Goal: Navigation & Orientation: Find specific page/section

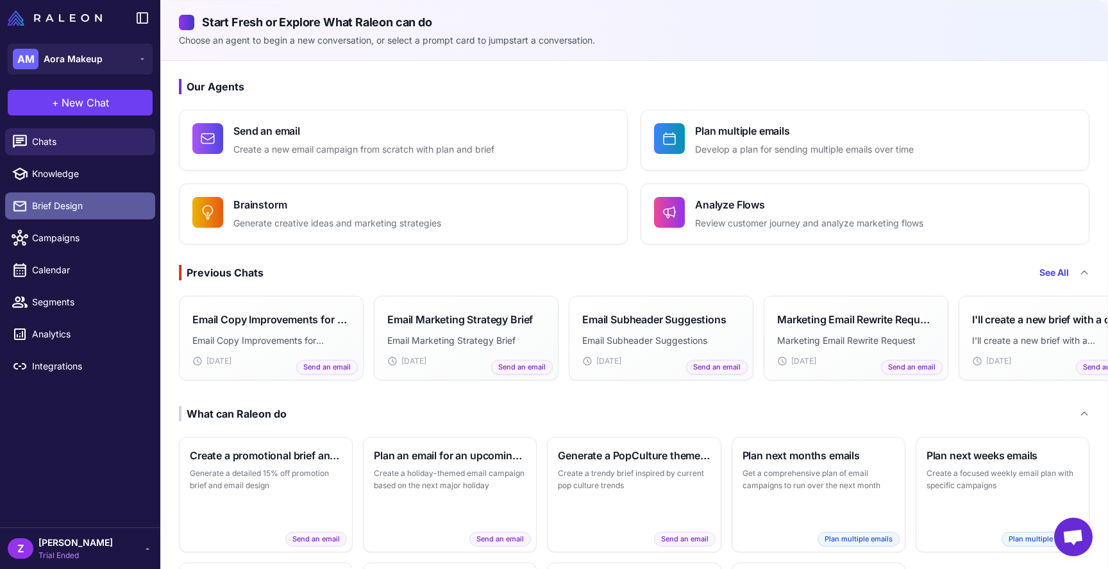
click at [78, 207] on span "Brief Design" at bounding box center [88, 206] width 113 height 14
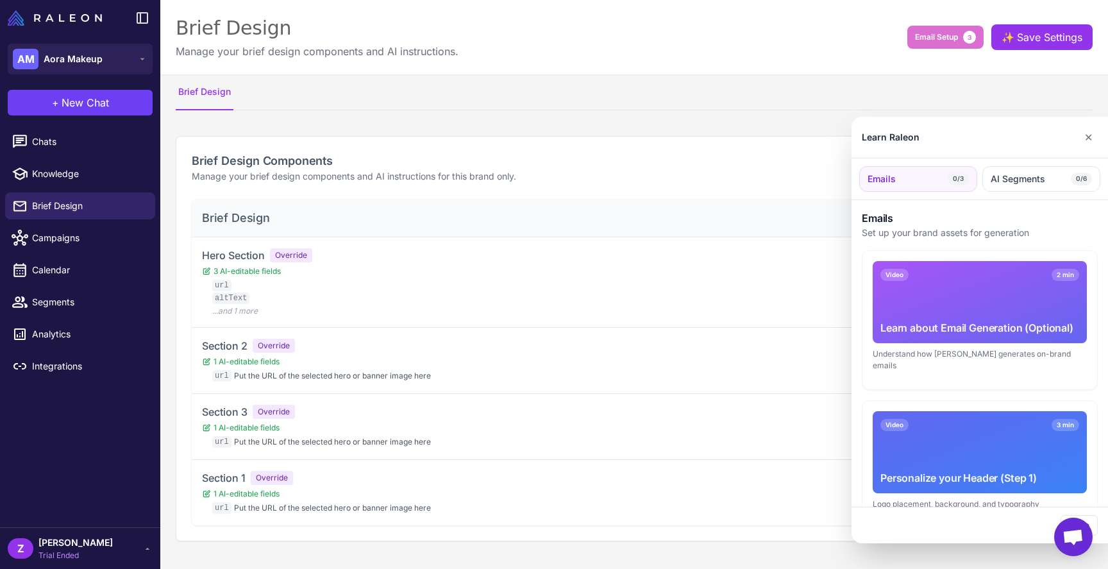
click at [56, 244] on div at bounding box center [554, 284] width 1108 height 569
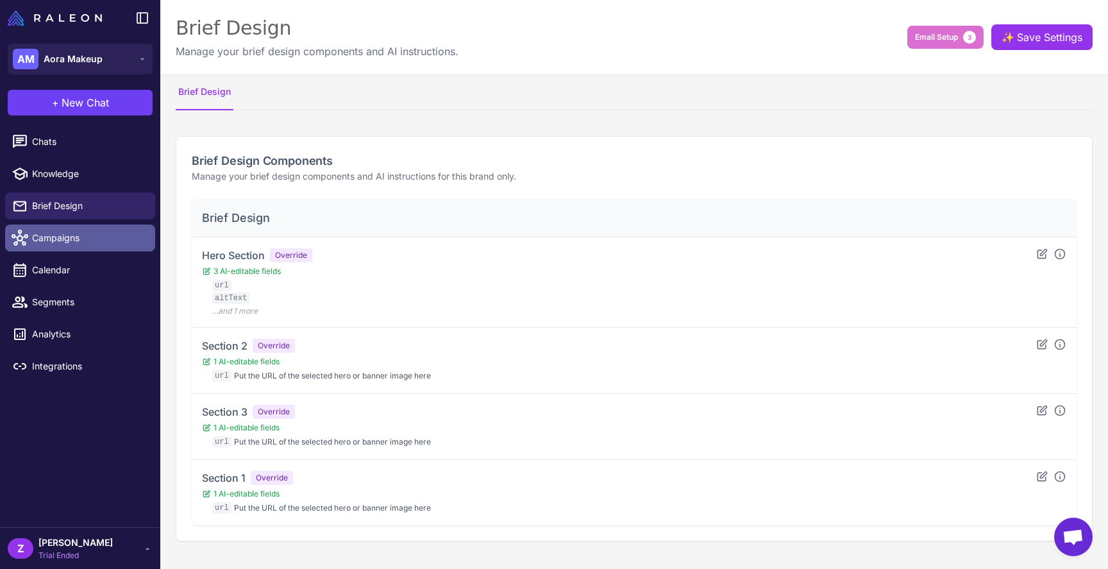
click at [54, 238] on span "Campaigns" at bounding box center [88, 238] width 113 height 14
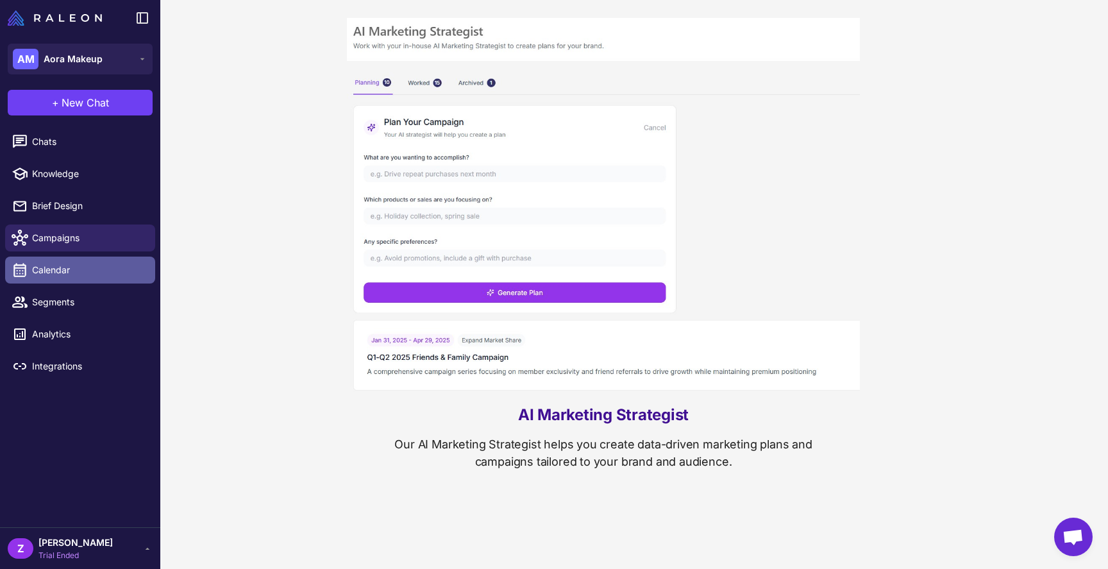
click at [56, 278] on link "Calendar" at bounding box center [80, 269] width 150 height 27
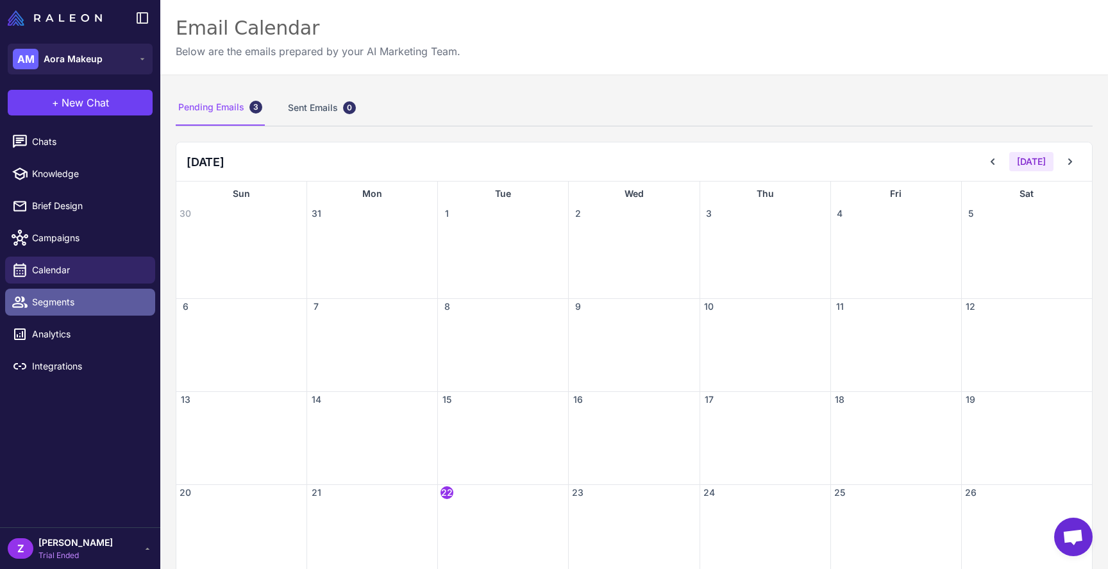
click at [59, 302] on span "Segments" at bounding box center [88, 302] width 113 height 14
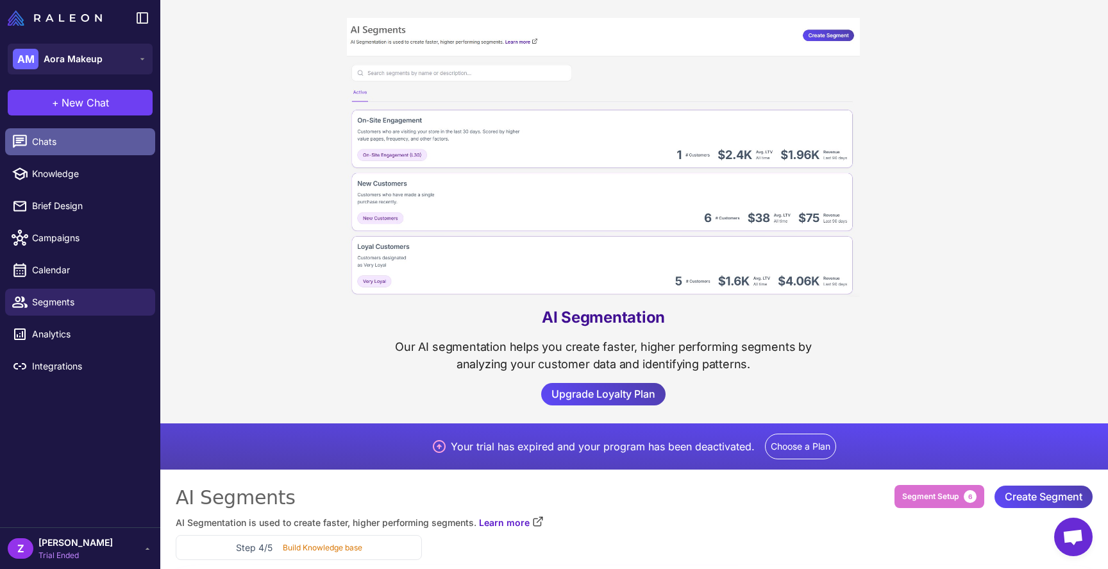
click at [70, 146] on span "Chats" at bounding box center [88, 142] width 113 height 14
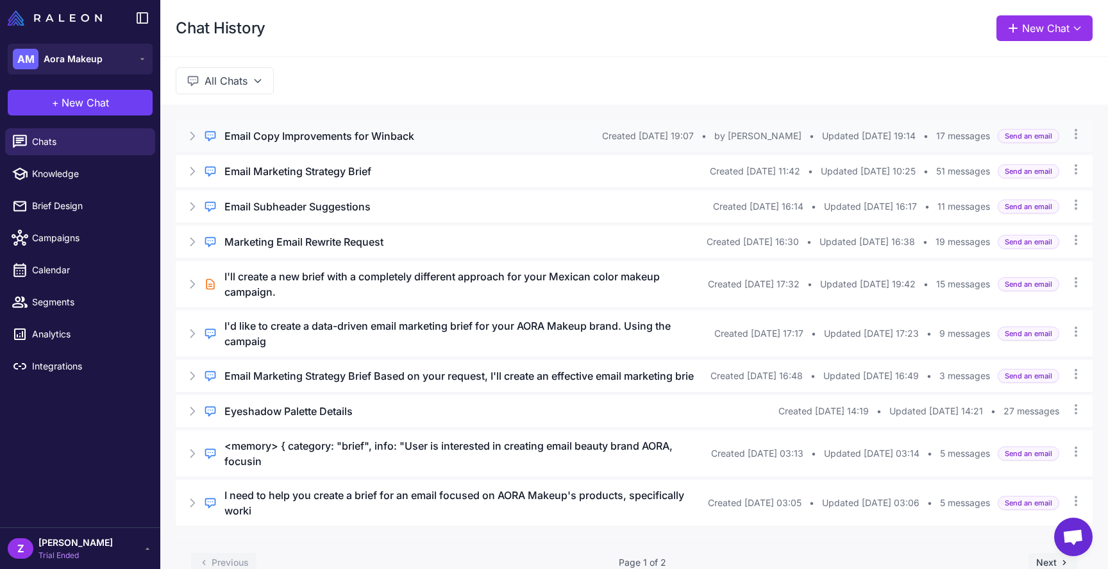
click at [290, 131] on h3 "Email Copy Improvements for Winback" at bounding box center [319, 135] width 190 height 15
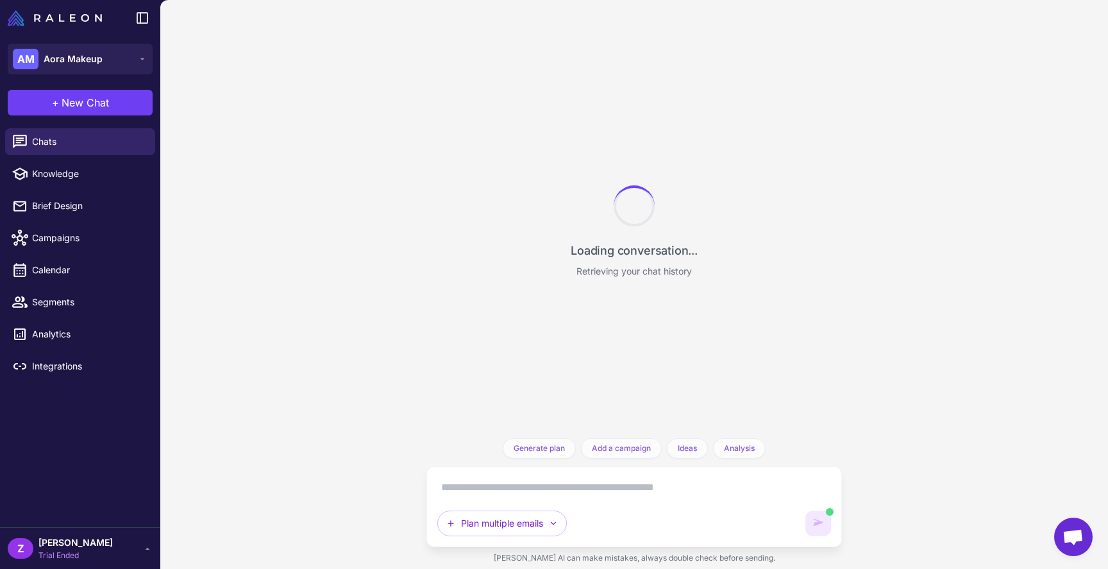
scroll to position [2490, 0]
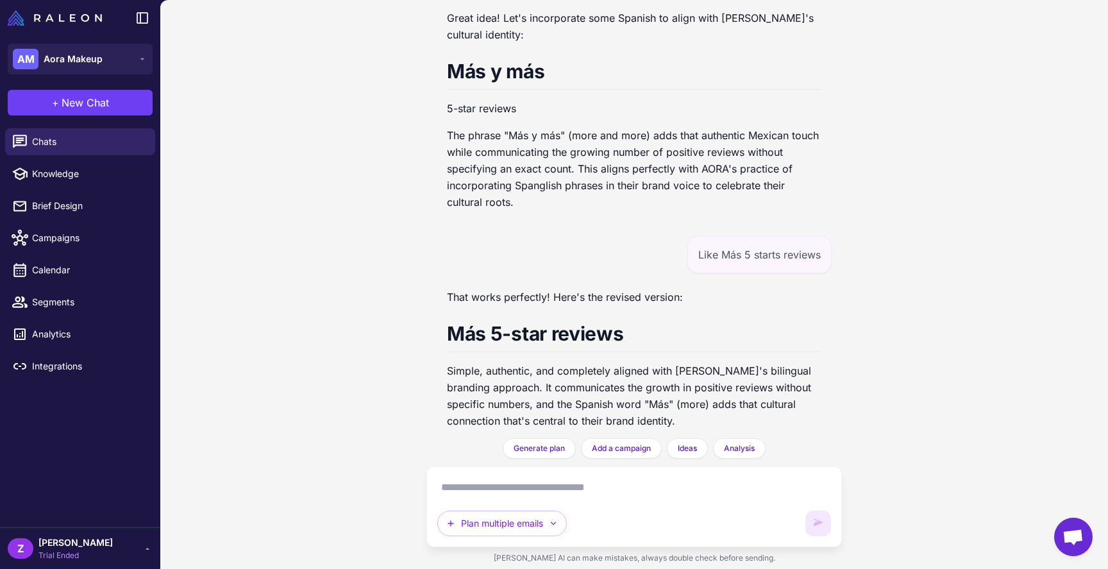
click at [453, 100] on p "5-star reviews" at bounding box center [634, 108] width 374 height 17
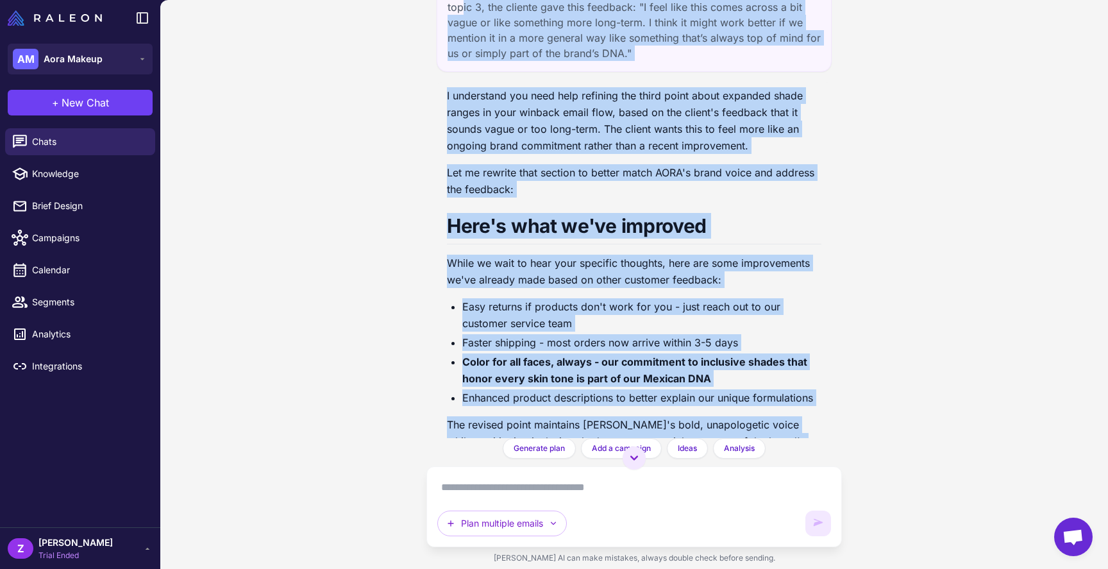
scroll to position [90, 0]
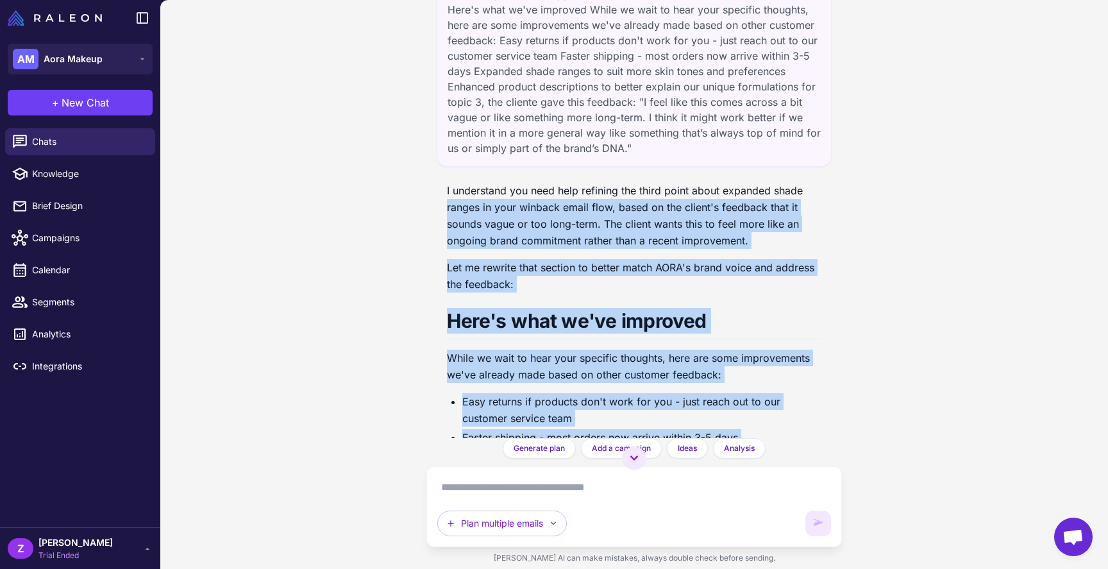
drag, startPoint x: 639, startPoint y: 410, endPoint x: 437, endPoint y: 211, distance: 283.7
click at [437, 211] on div "Email Copy Improvements for Winback [DATE] I need help with the copy for the se…" at bounding box center [633, 219] width 415 height 438
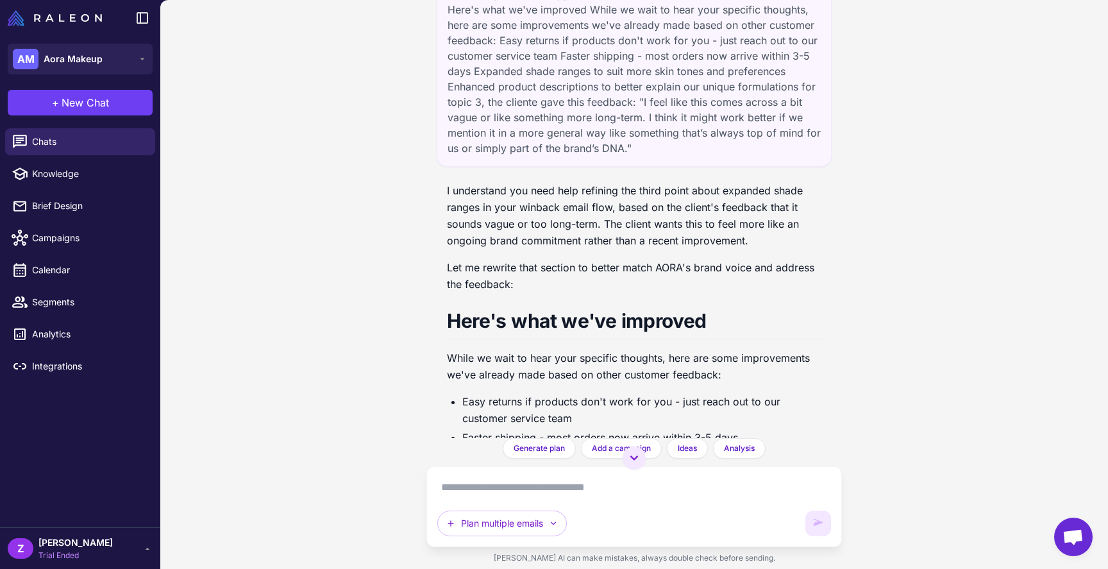
click at [478, 223] on p "I understand you need help refining the third point about expanded shade ranges…" at bounding box center [634, 215] width 374 height 67
click at [47, 145] on span "Chats" at bounding box center [88, 142] width 113 height 14
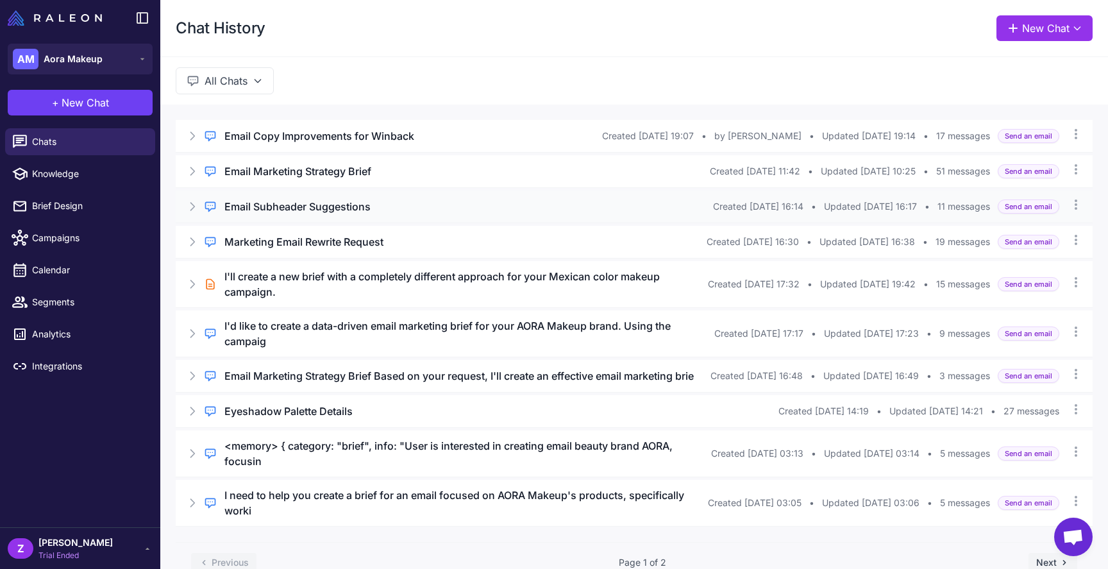
click at [315, 210] on h3 "Email Subheader Suggestions" at bounding box center [297, 206] width 146 height 15
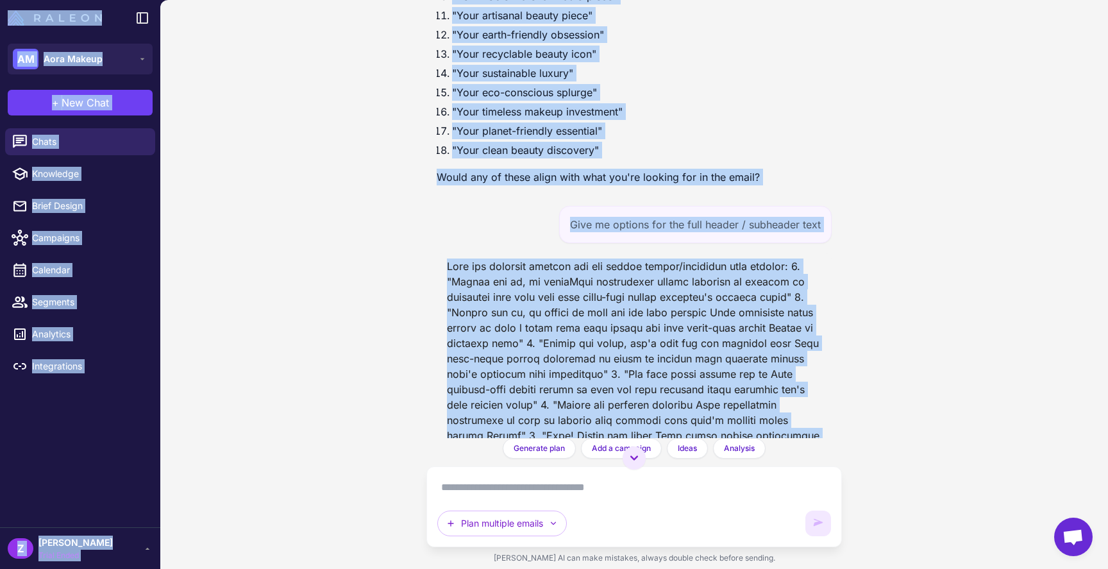
scroll to position [754, 0]
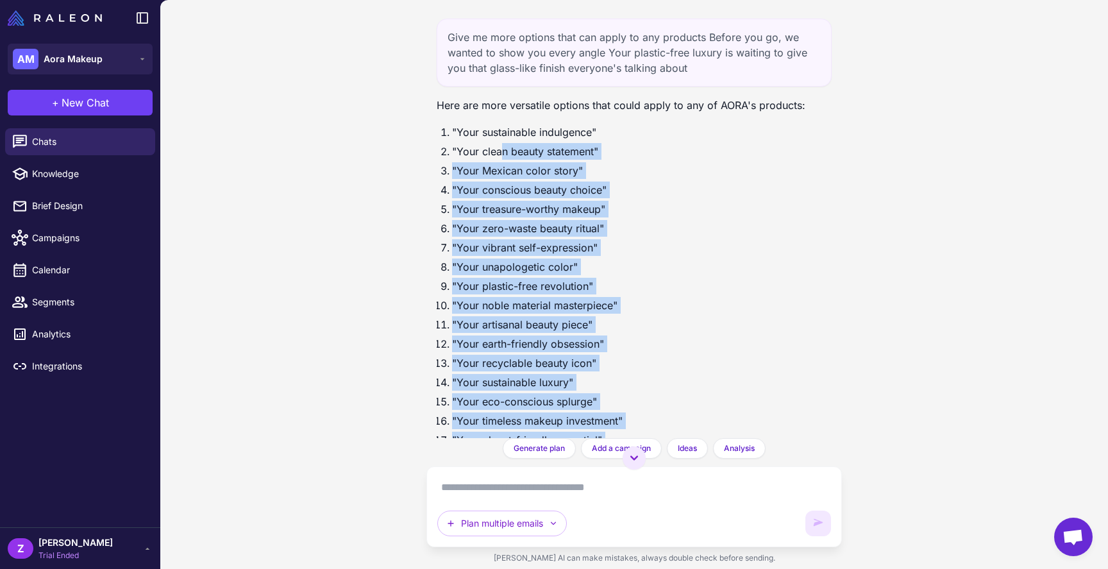
drag, startPoint x: 526, startPoint y: 146, endPoint x: 499, endPoint y: 147, distance: 27.0
click at [499, 147] on div "Email Subheader Suggestions [DATE] I notice you're looking for suggestions to f…" at bounding box center [633, 219] width 415 height 438
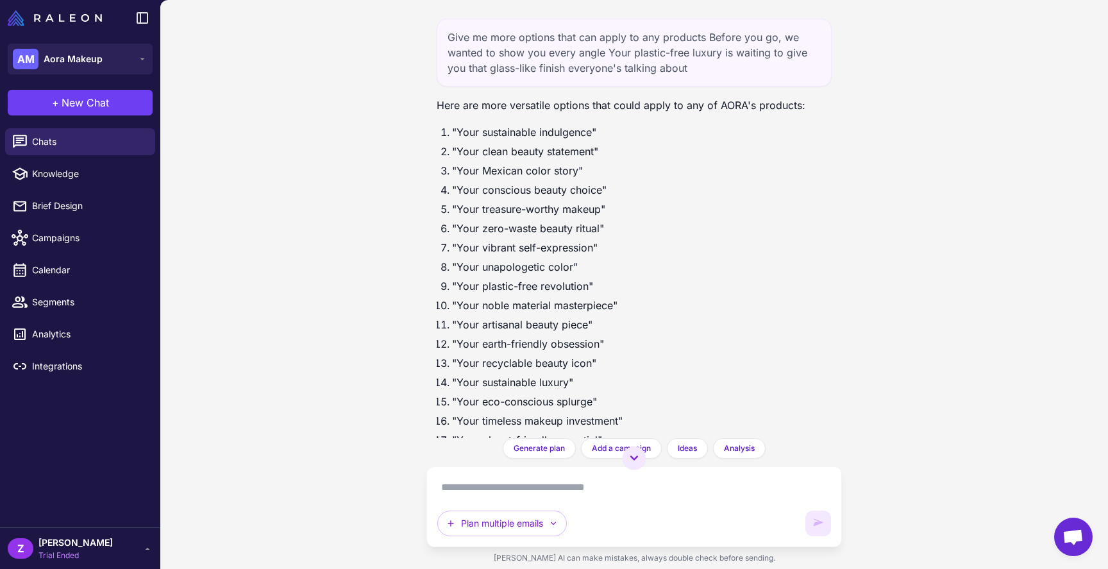
click at [487, 101] on p "Here are more versatile options that could apply to any of AORA's products:" at bounding box center [621, 105] width 369 height 17
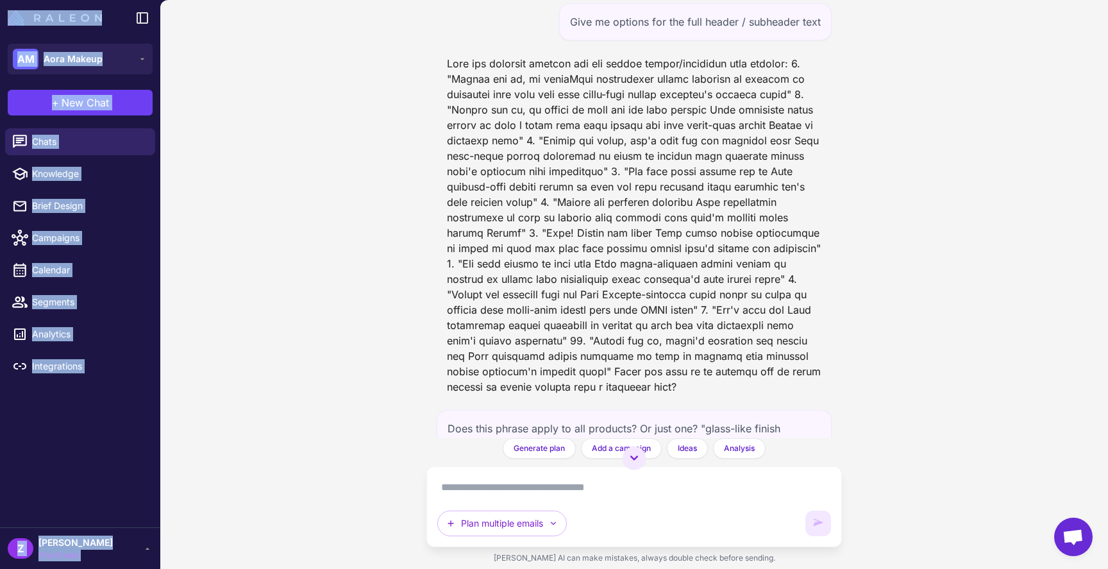
scroll to position [1866, 0]
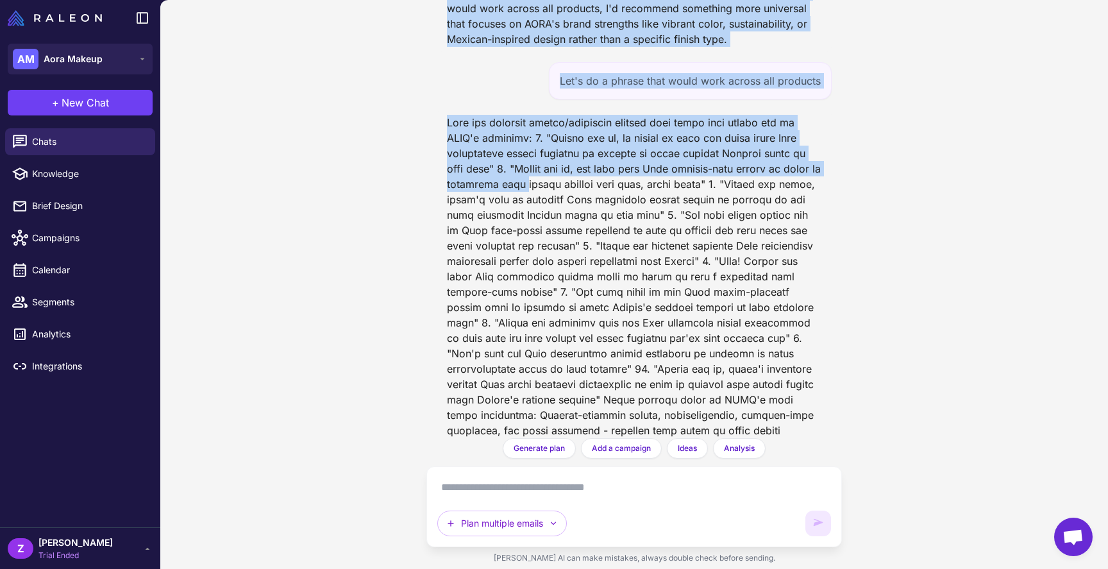
drag, startPoint x: 487, startPoint y: 101, endPoint x: 521, endPoint y: 176, distance: 82.6
click at [521, 176] on div "Email Subheader Suggestions [DATE] I notice you're looking for suggestions to f…" at bounding box center [633, 219] width 415 height 438
click at [144, 549] on icon at bounding box center [147, 548] width 10 height 10
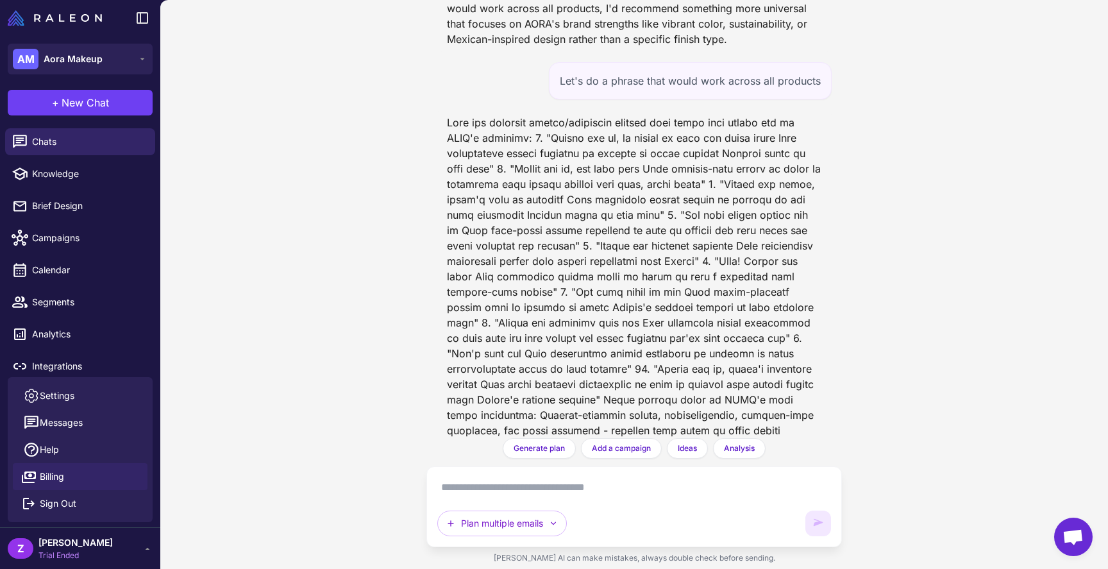
click at [62, 477] on span "Billing" at bounding box center [52, 476] width 24 height 14
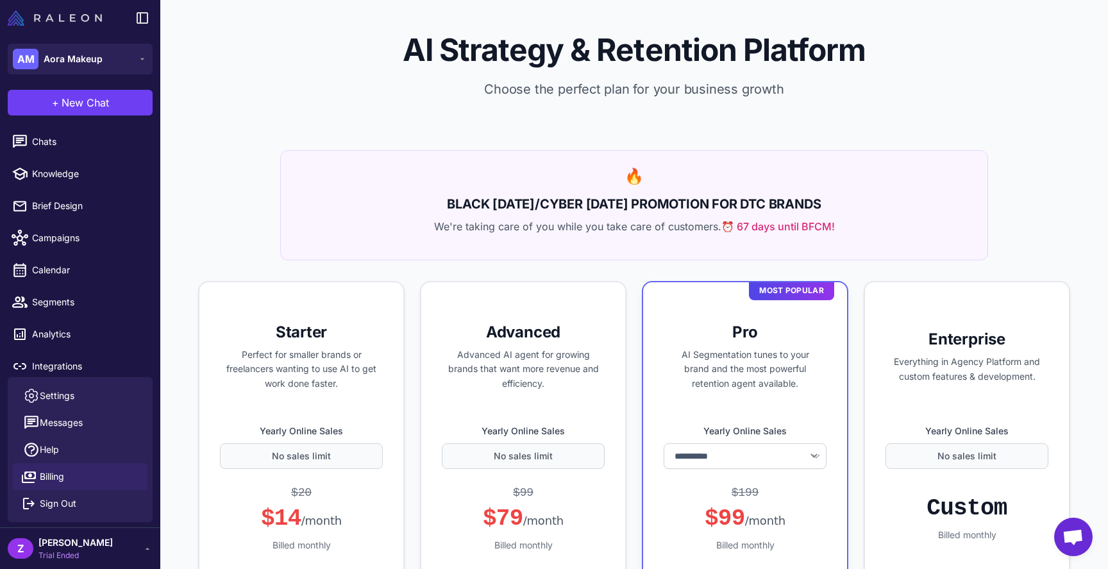
click at [22, 22] on img at bounding box center [55, 17] width 94 height 15
